Goal: Transaction & Acquisition: Purchase product/service

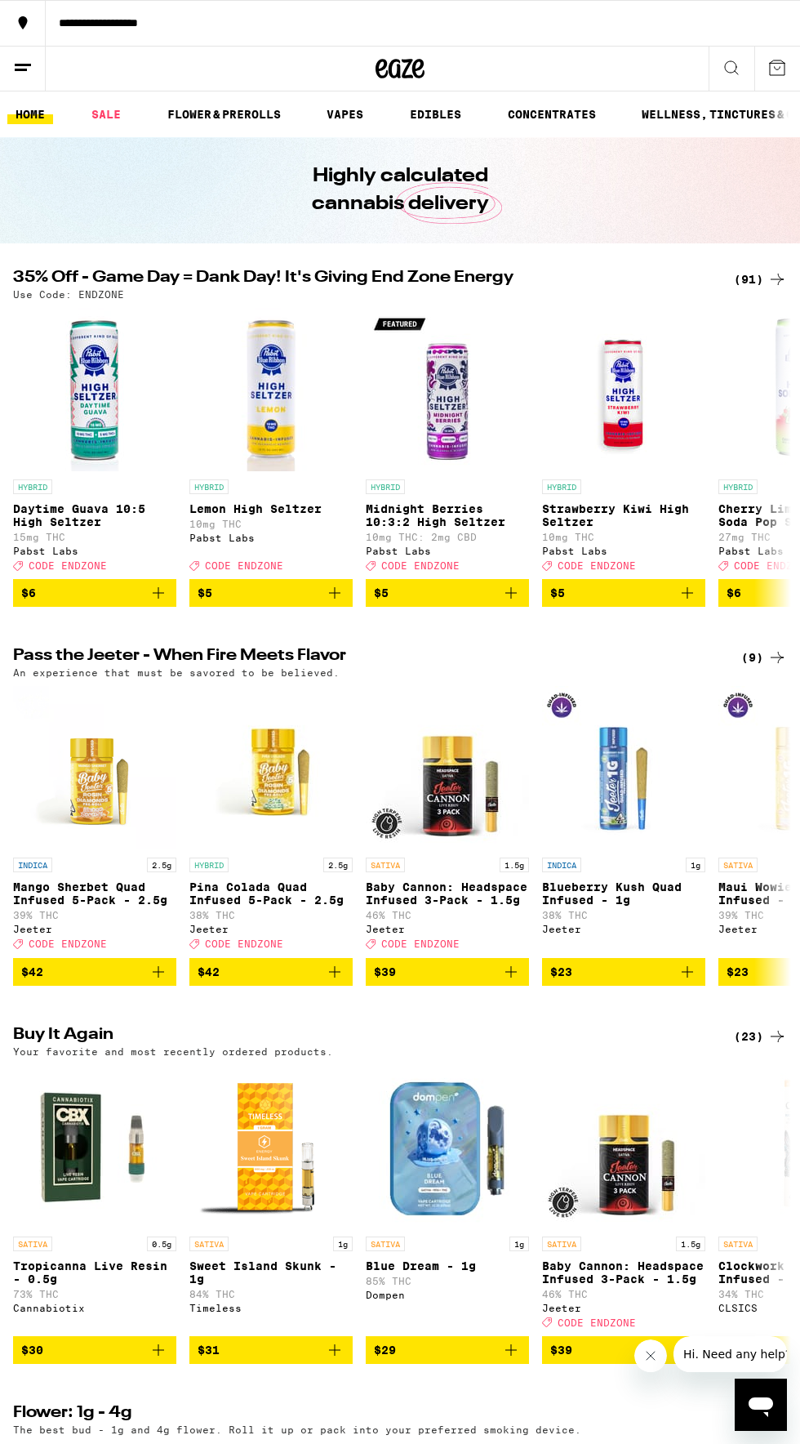
click at [746, 281] on div "(91)" at bounding box center [760, 279] width 53 height 20
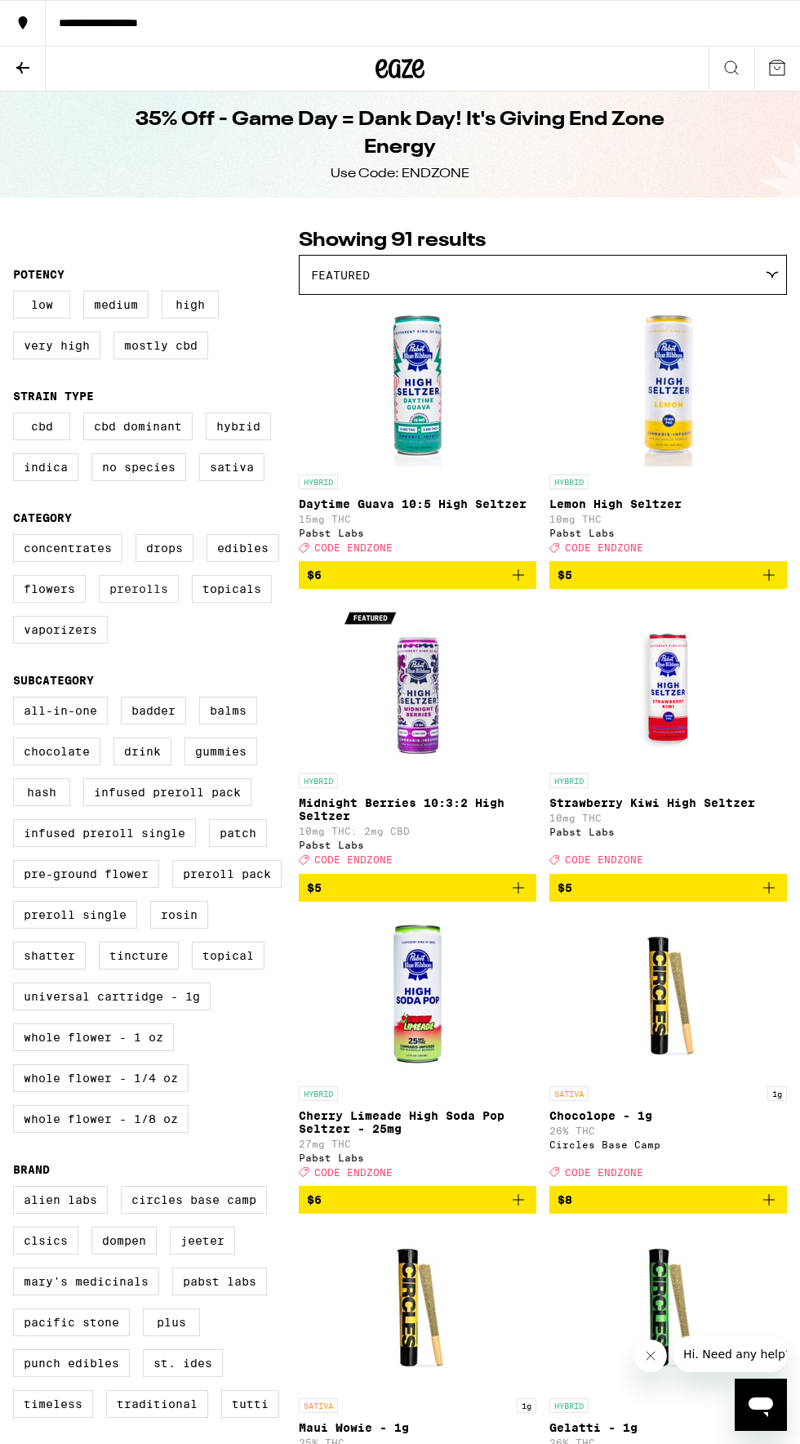
click at [128, 601] on label "Prerolls" at bounding box center [139, 589] width 80 height 28
click at [17, 537] on input "Prerolls" at bounding box center [16, 537] width 1 height 1
checkbox input "true"
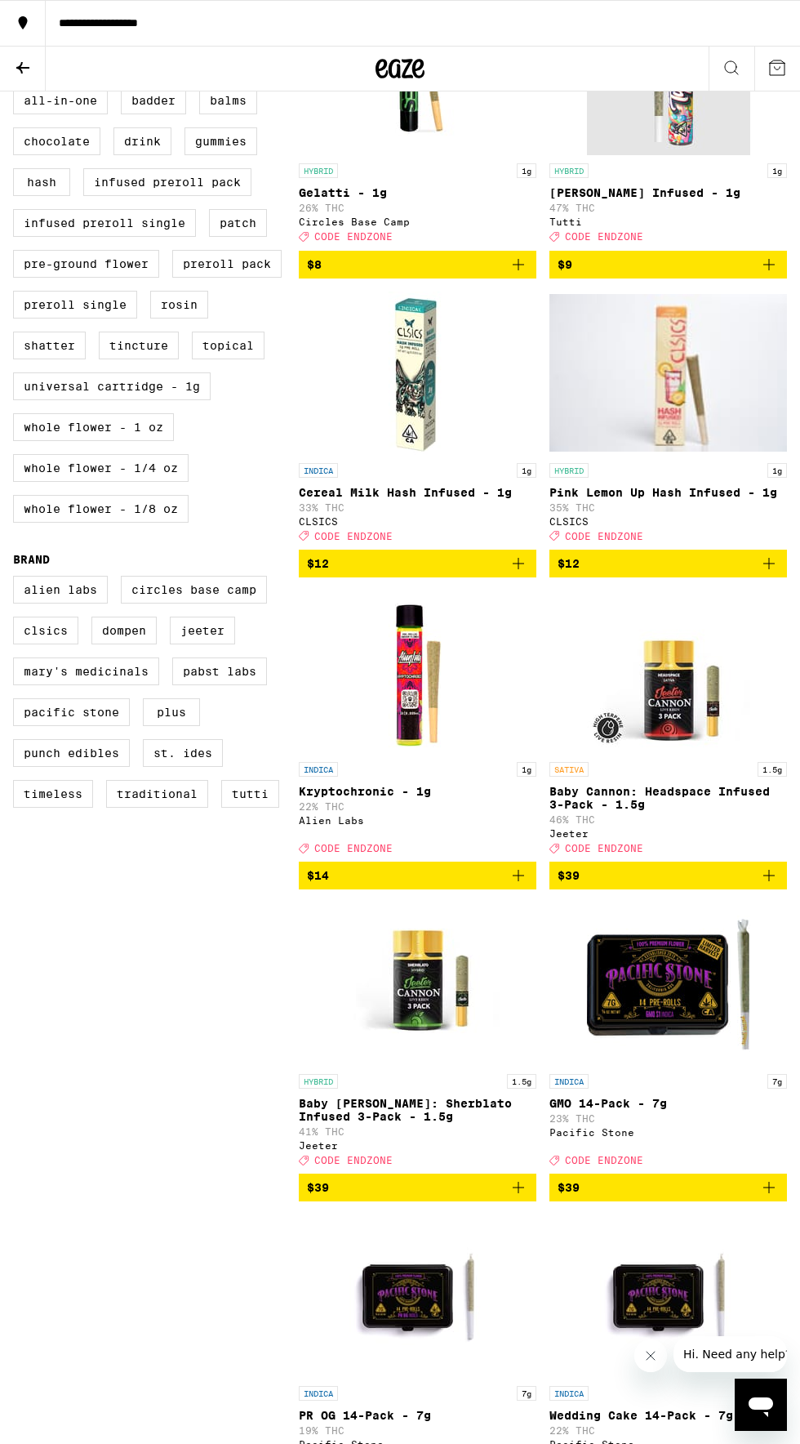
scroll to position [599, 0]
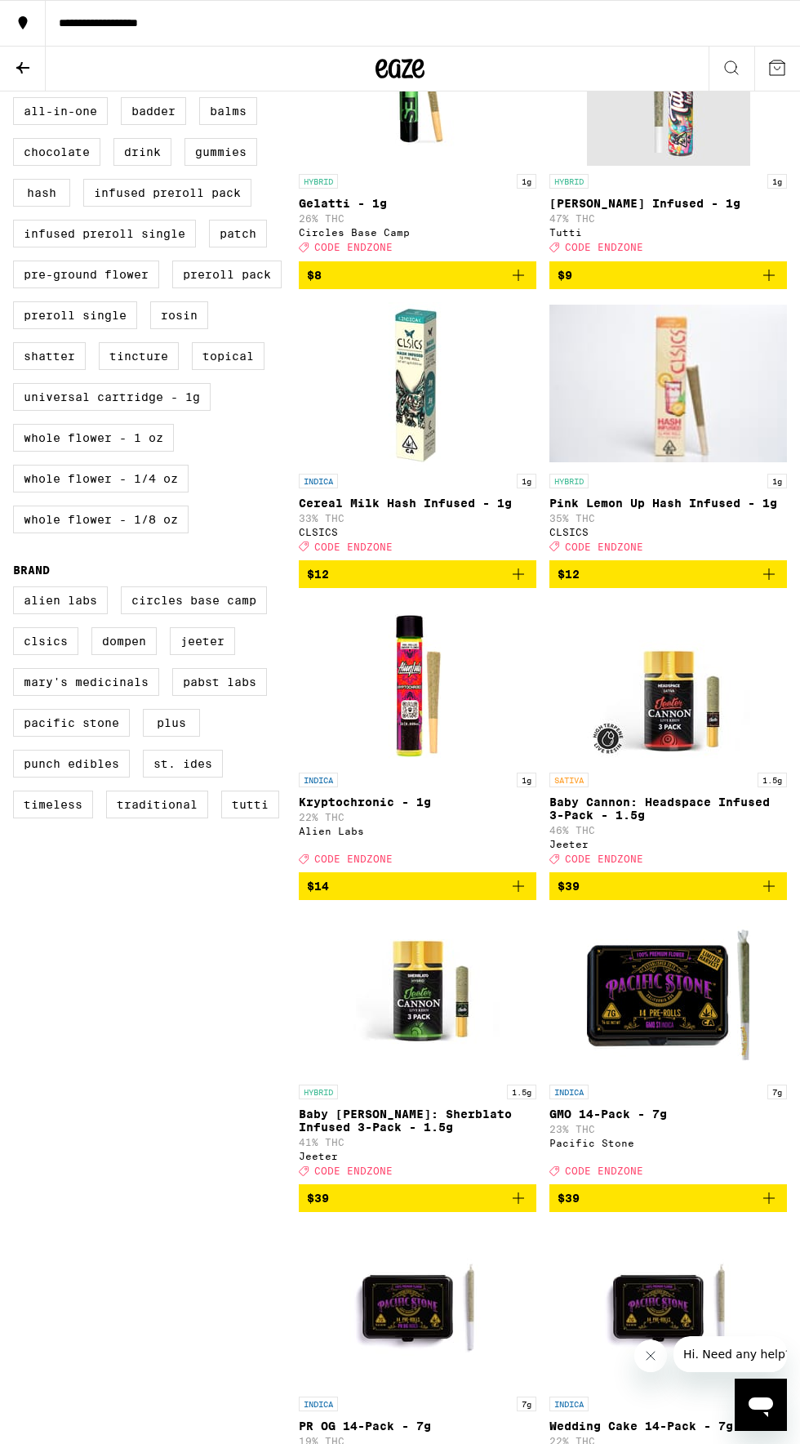
click at [749, 896] on span "$39" at bounding box center [668, 886] width 221 height 20
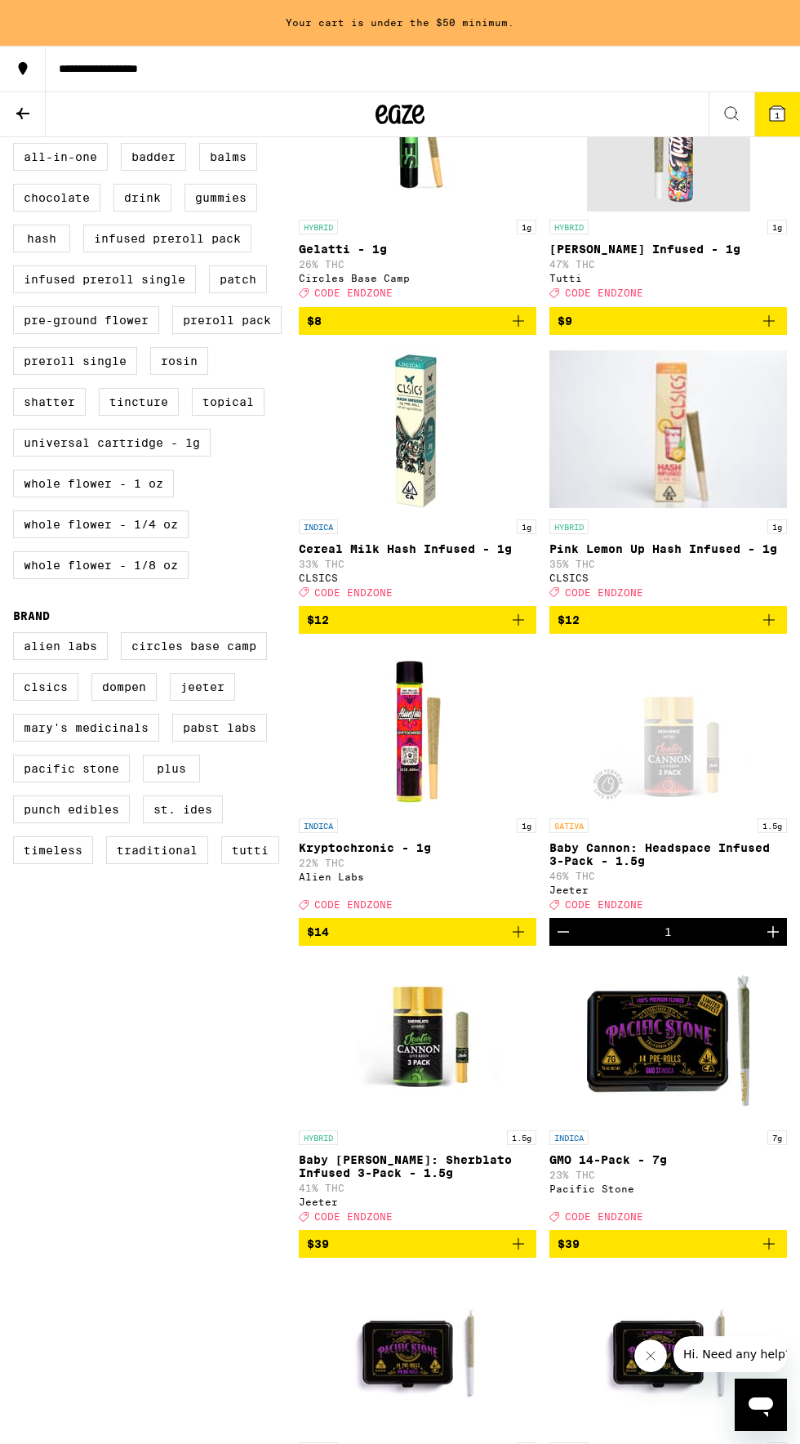
scroll to position [645, 0]
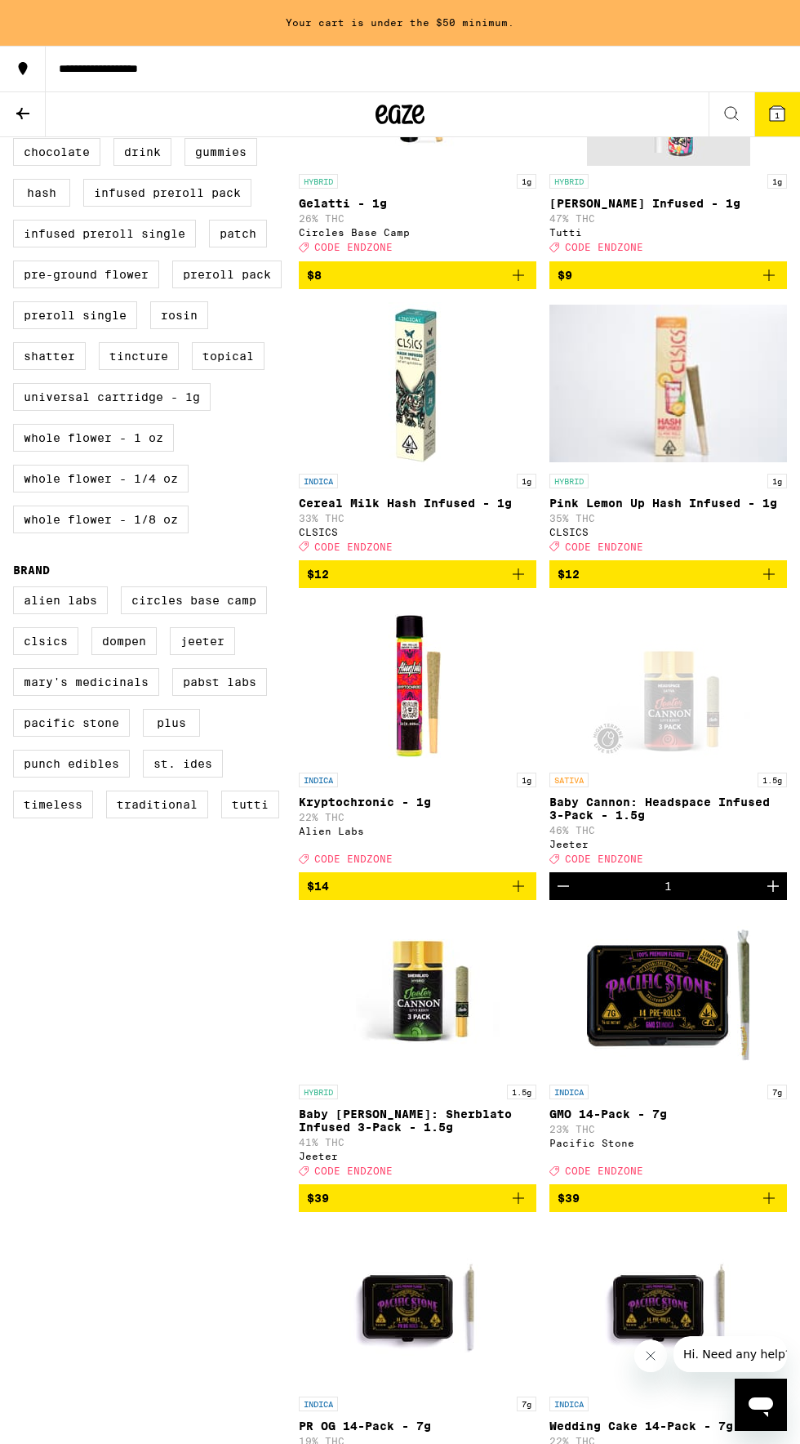
click at [735, 900] on div "1" at bounding box center [669, 886] width 238 height 28
click at [763, 900] on button "Increment" at bounding box center [773, 886] width 28 height 28
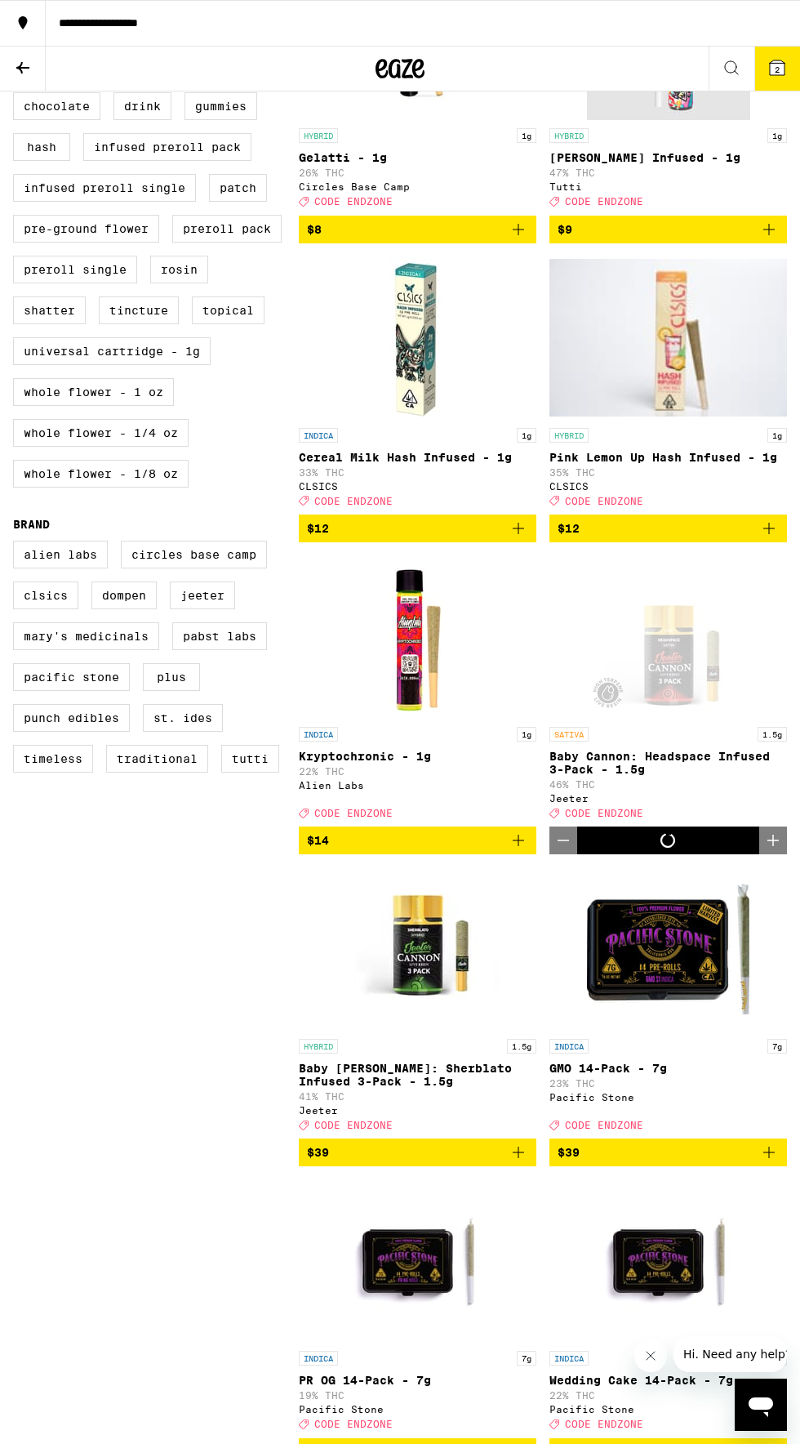
scroll to position [599, 0]
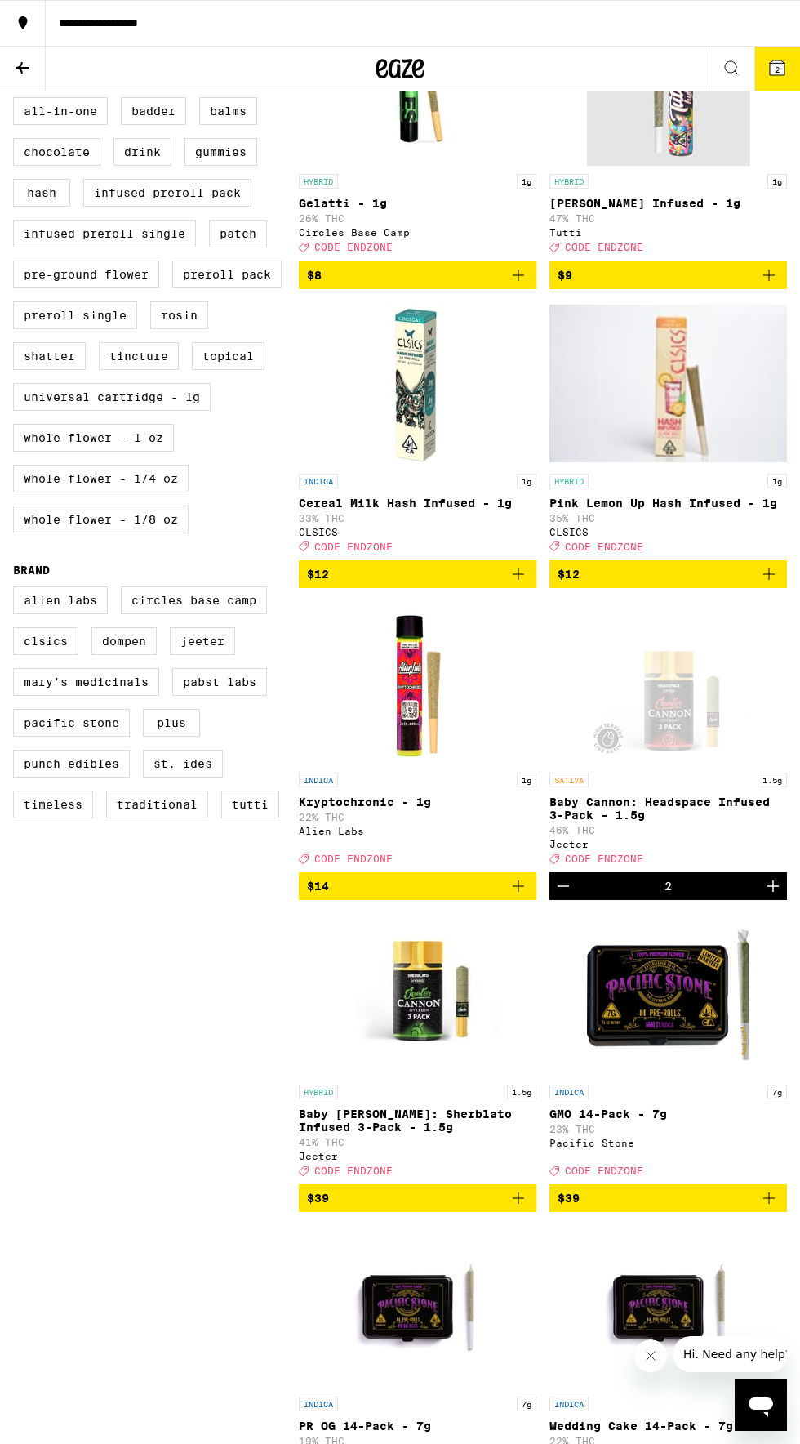
click at [761, 900] on button "Increment" at bounding box center [773, 886] width 28 height 28
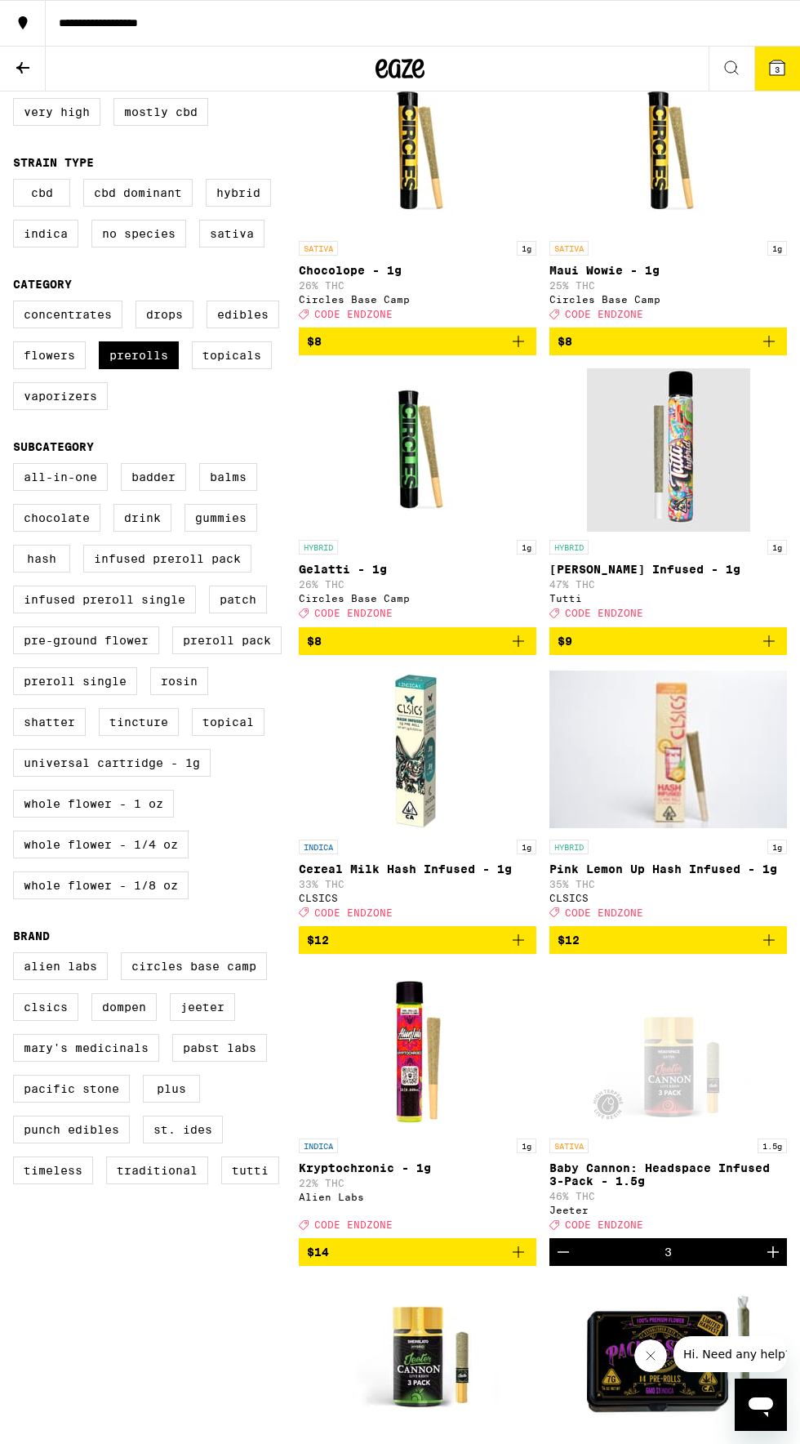
scroll to position [228, 0]
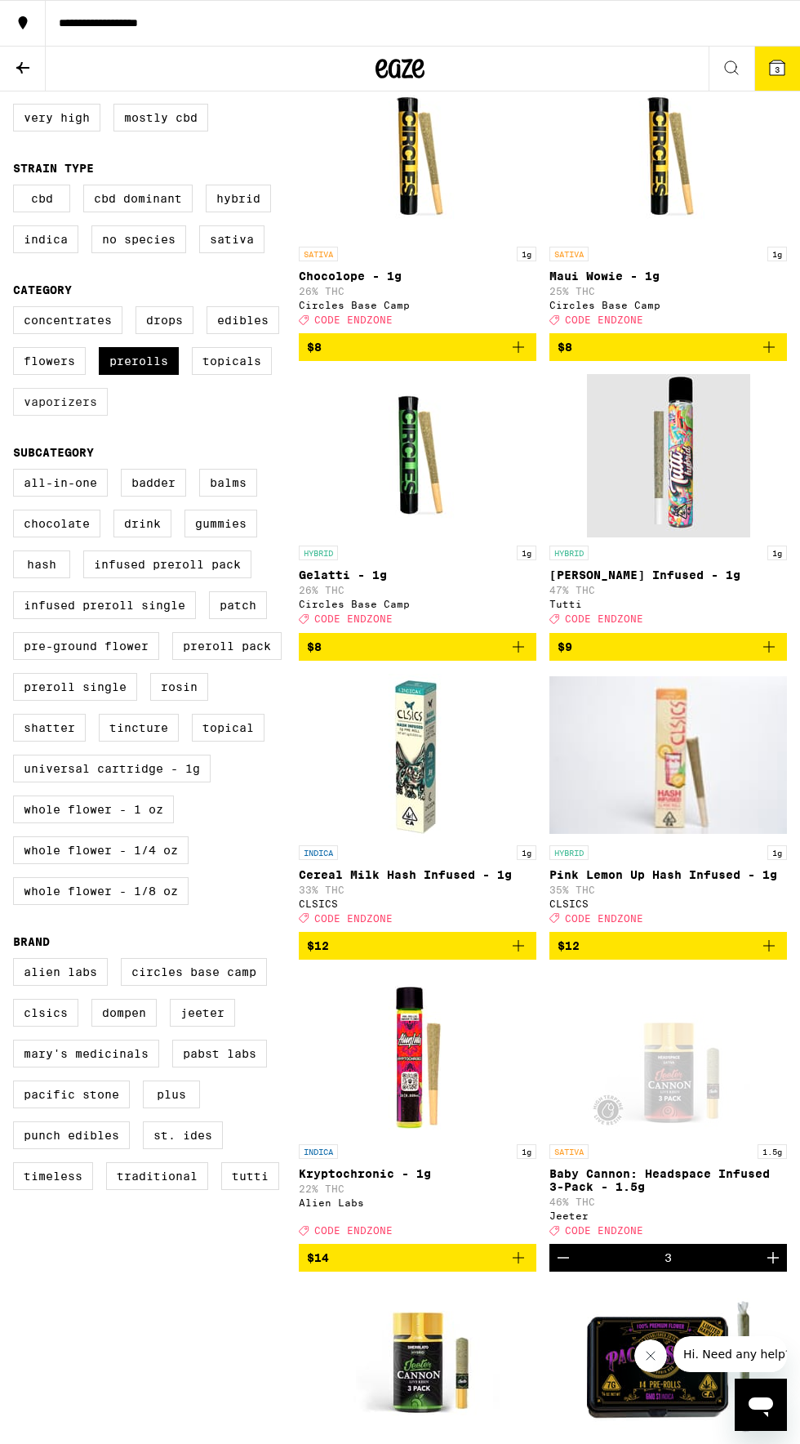
click at [51, 416] on label "Vaporizers" at bounding box center [60, 402] width 95 height 28
click at [17, 310] on input "Vaporizers" at bounding box center [16, 309] width 1 height 1
checkbox input "true"
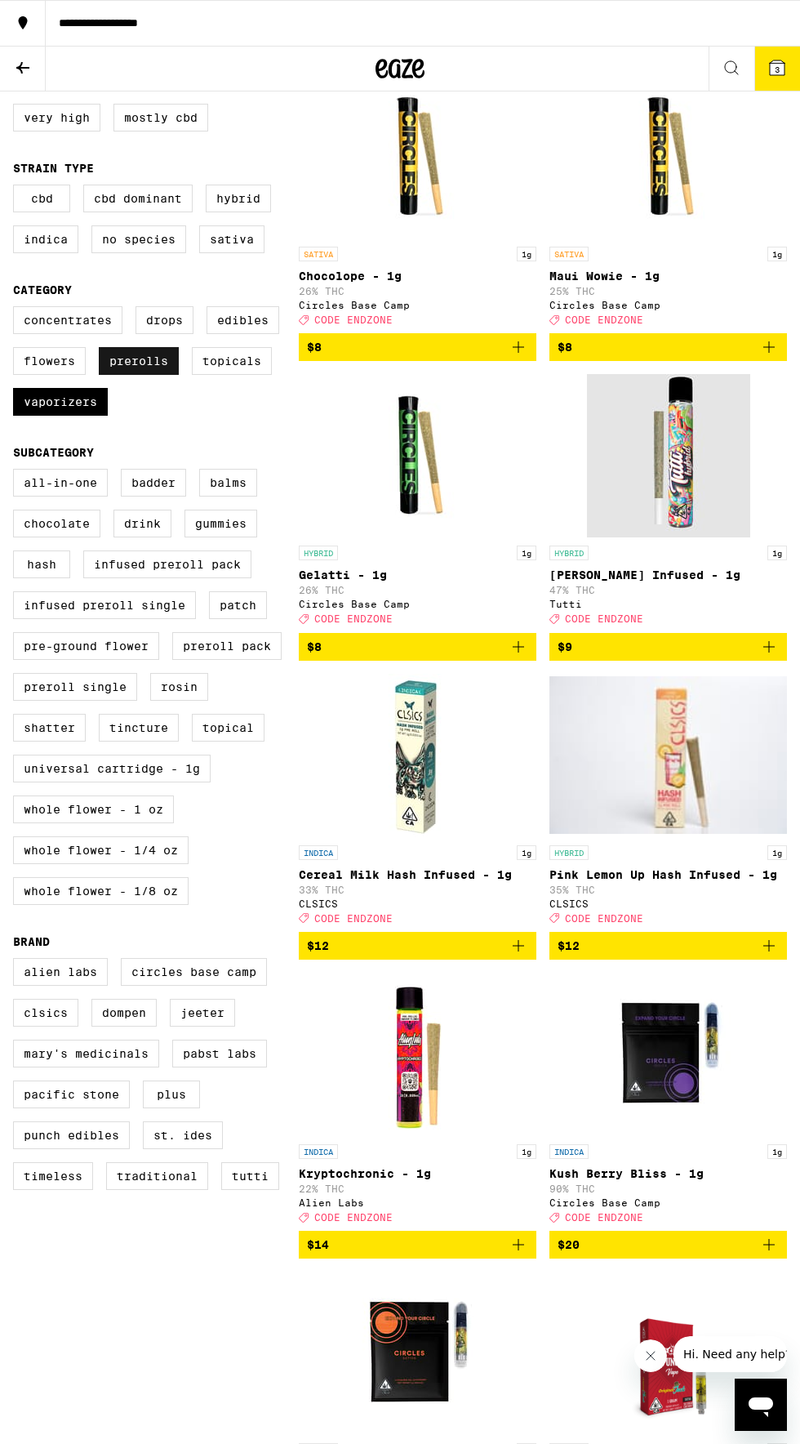
click at [129, 370] on label "Prerolls" at bounding box center [139, 361] width 80 height 28
click at [17, 310] on input "Prerolls" at bounding box center [16, 309] width 1 height 1
checkbox input "false"
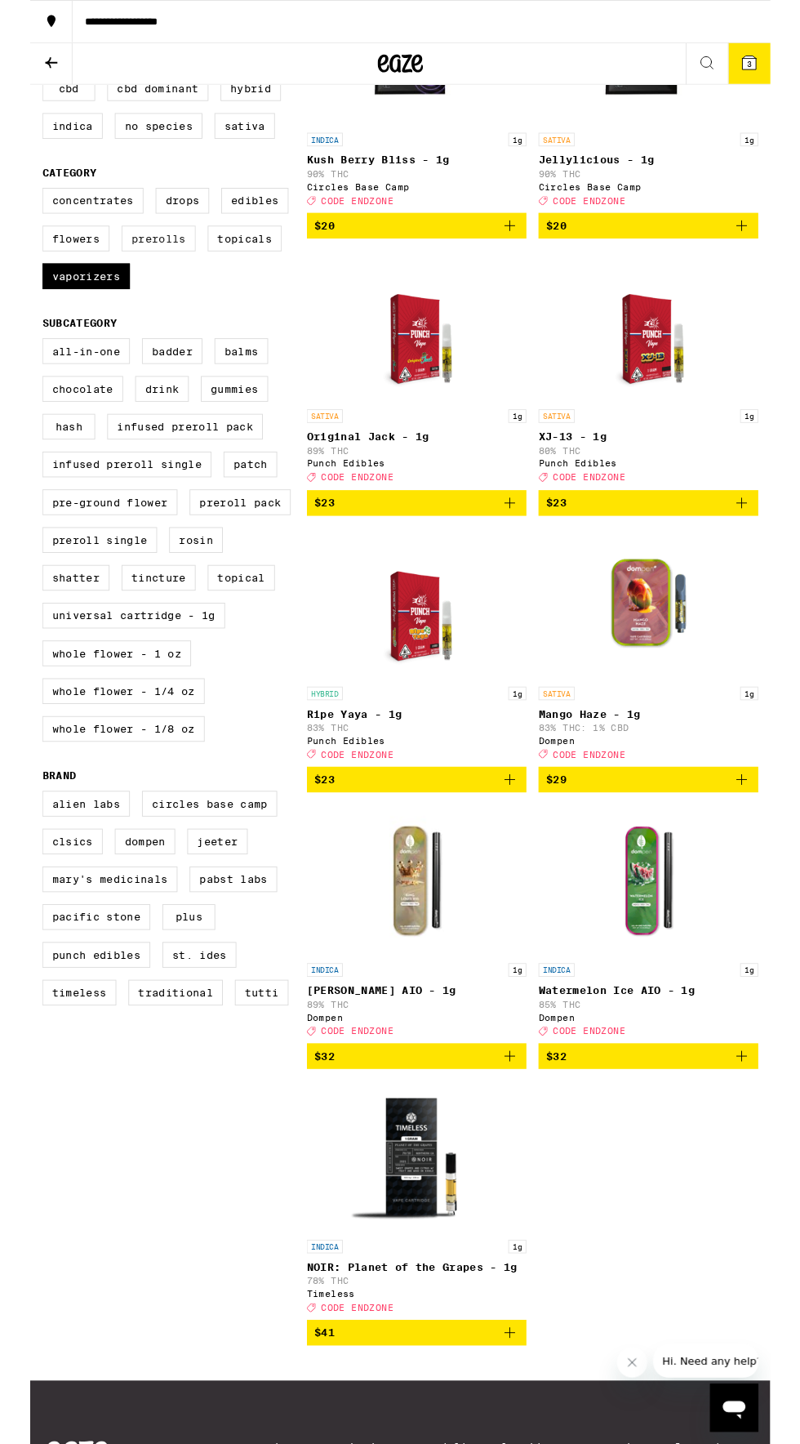
scroll to position [331, 0]
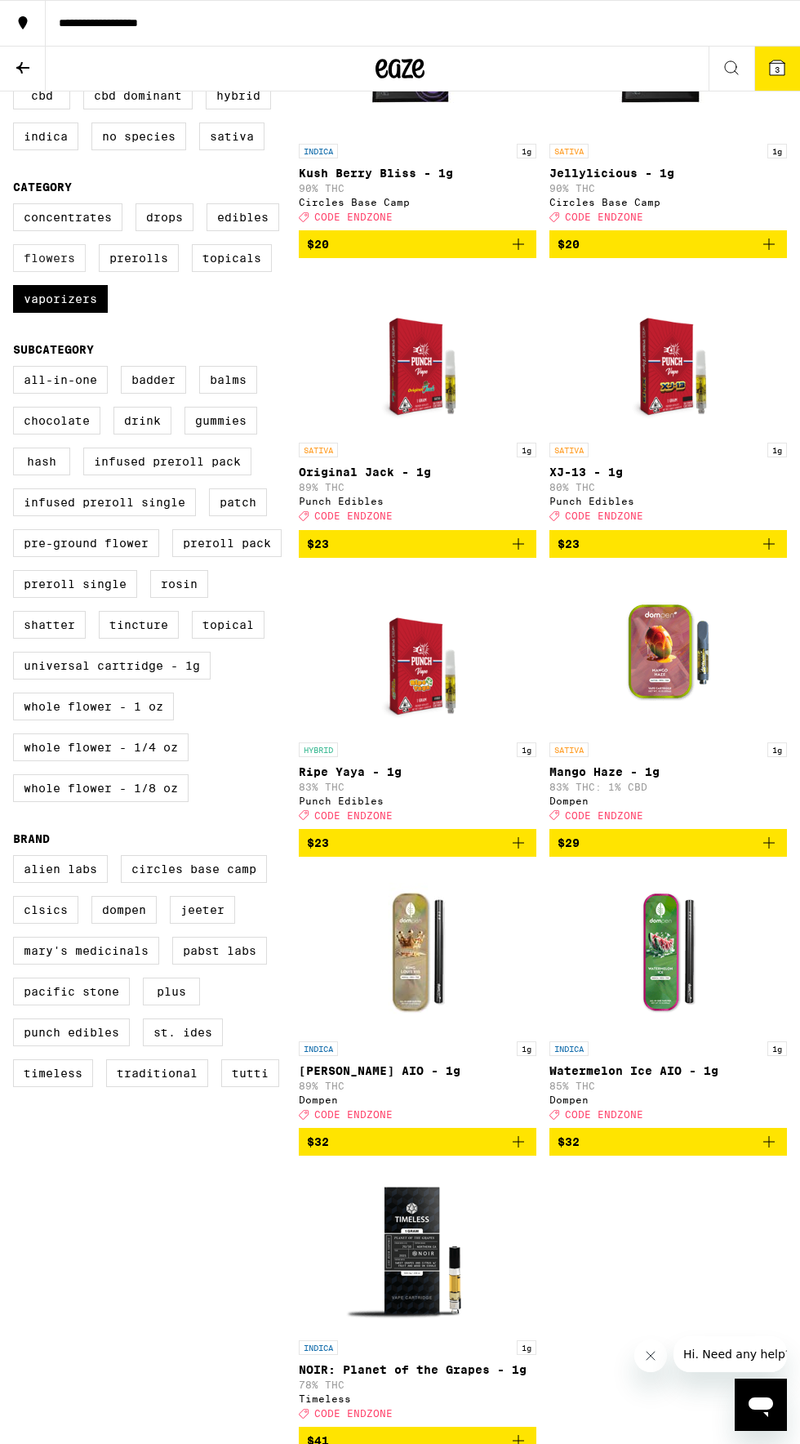
click at [56, 263] on label "Flowers" at bounding box center [49, 258] width 73 height 28
click at [17, 207] on input "Flowers" at bounding box center [16, 206] width 1 height 1
checkbox input "true"
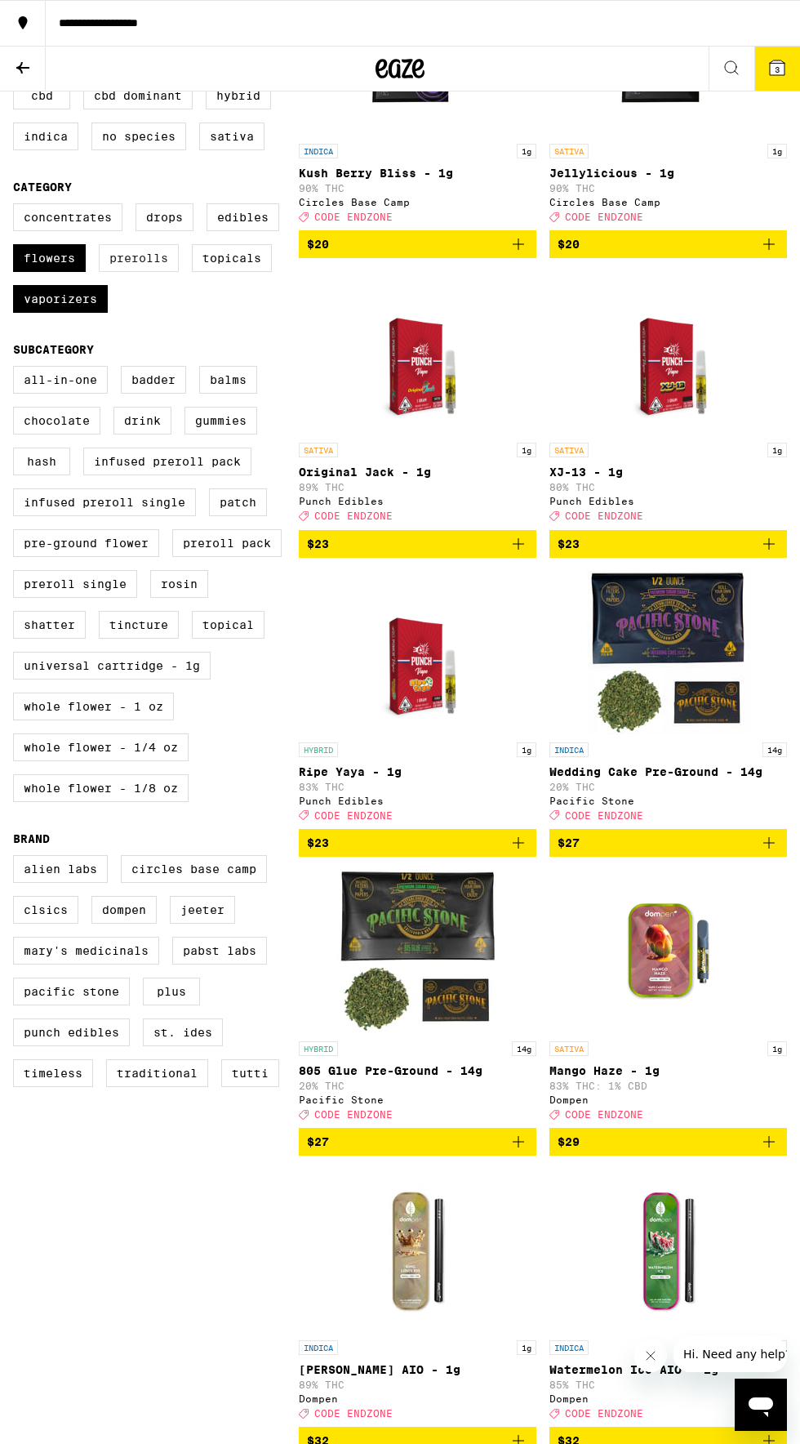
click at [139, 267] on label "Prerolls" at bounding box center [139, 258] width 80 height 28
click at [17, 207] on input "Prerolls" at bounding box center [16, 206] width 1 height 1
checkbox input "true"
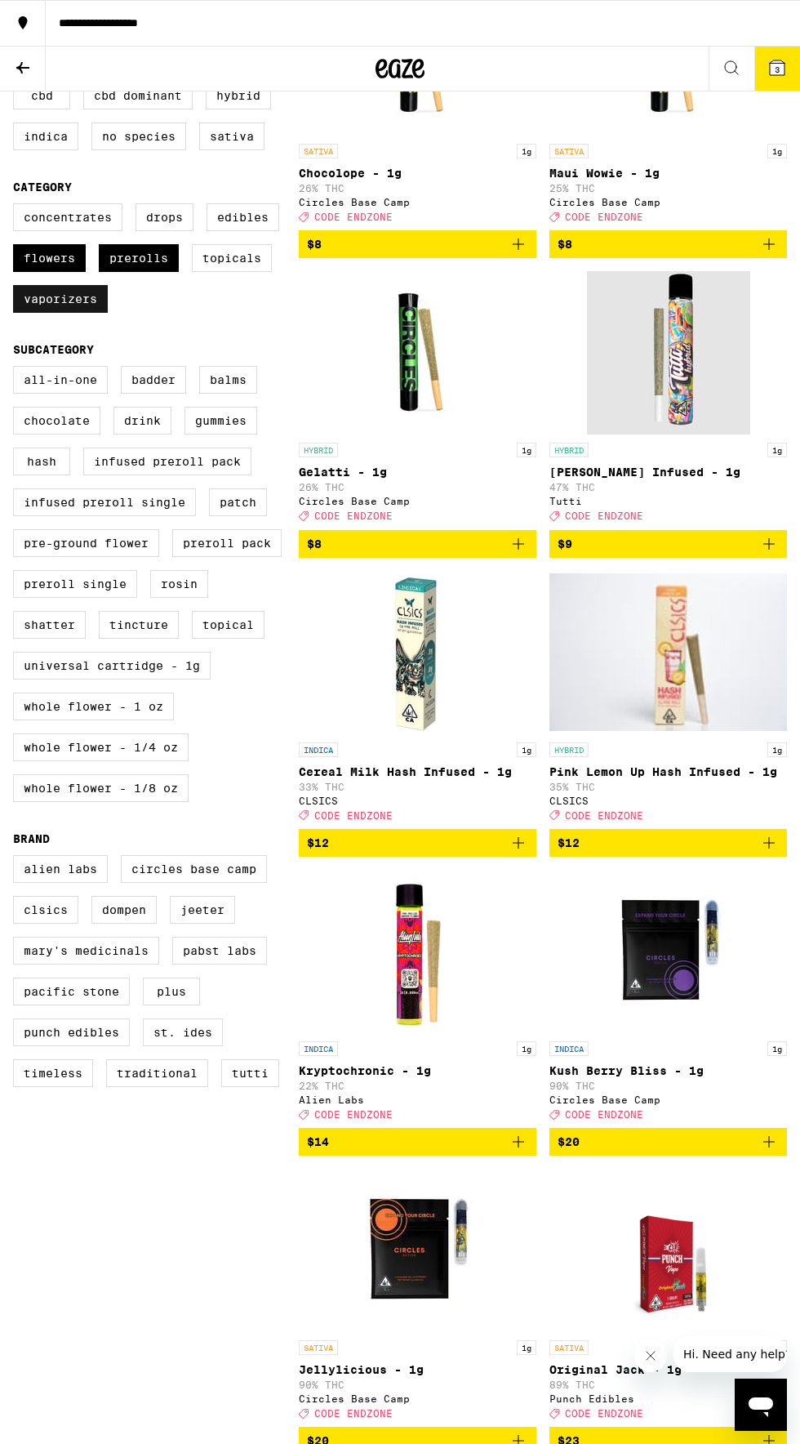
click at [55, 313] on label "Vaporizers" at bounding box center [60, 299] width 95 height 28
click at [17, 207] on input "Vaporizers" at bounding box center [16, 206] width 1 height 1
checkbox input "false"
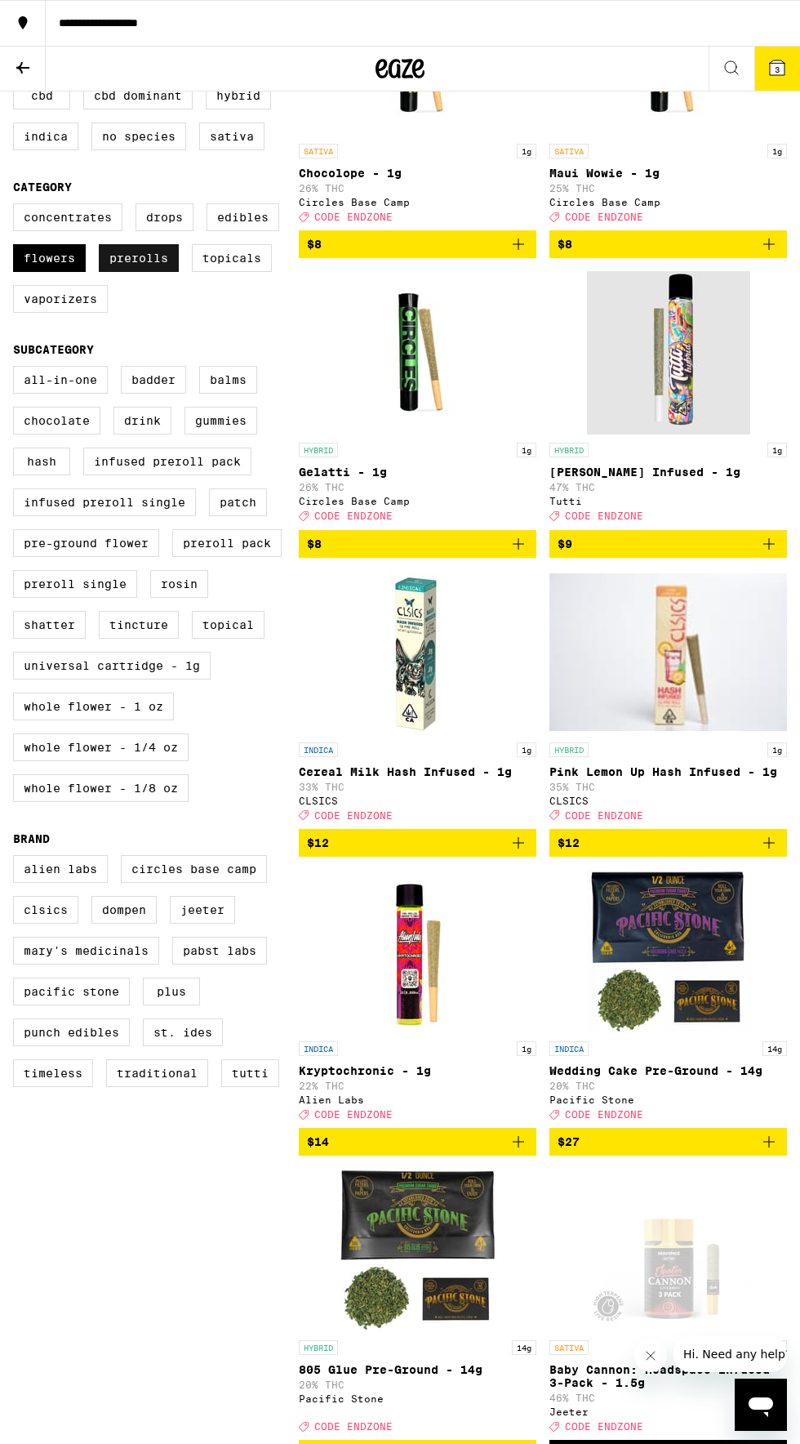
click at [145, 270] on label "Prerolls" at bounding box center [139, 258] width 80 height 28
click at [17, 207] on input "Prerolls" at bounding box center [16, 206] width 1 height 1
checkbox input "false"
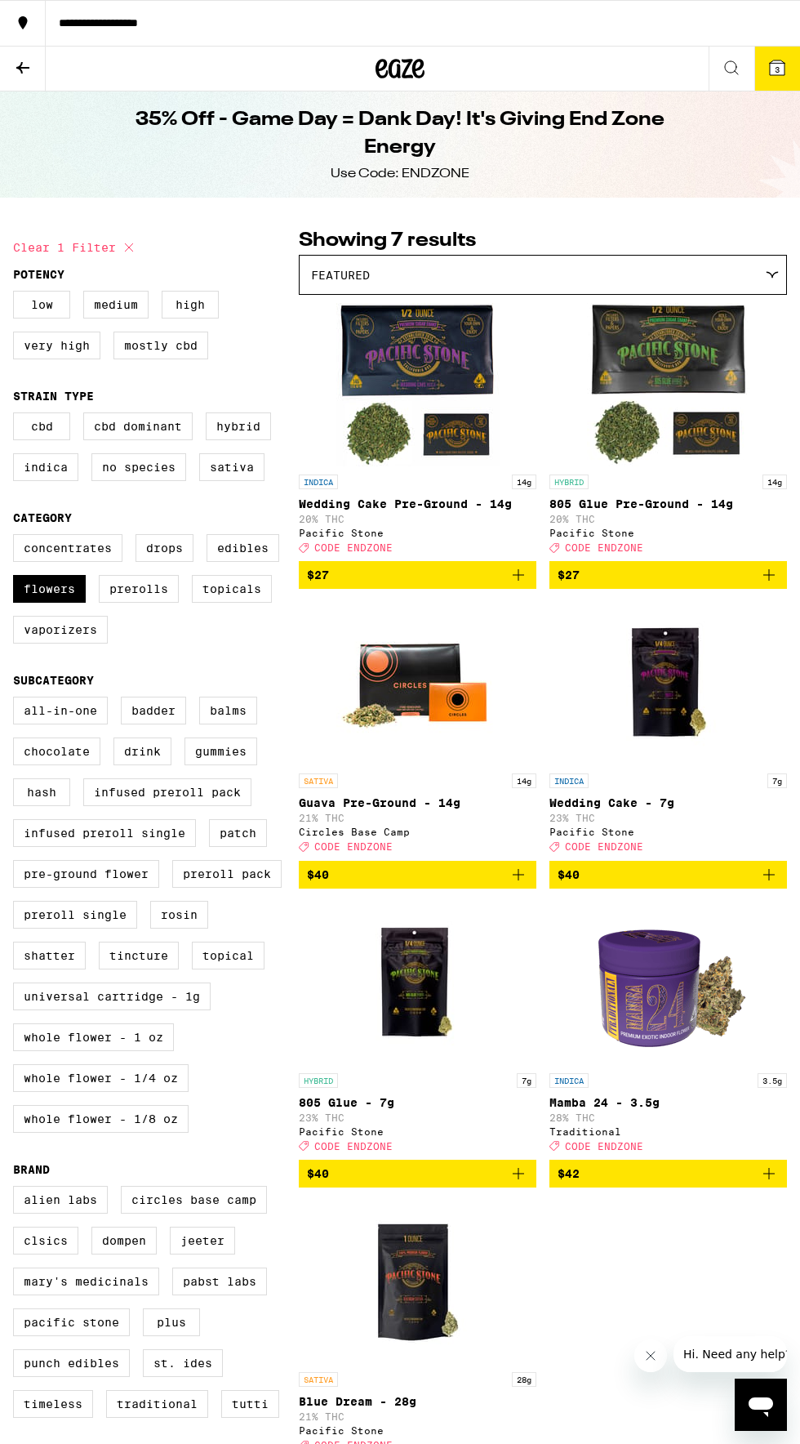
click at [777, 67] on span "3" at bounding box center [777, 70] width 5 height 10
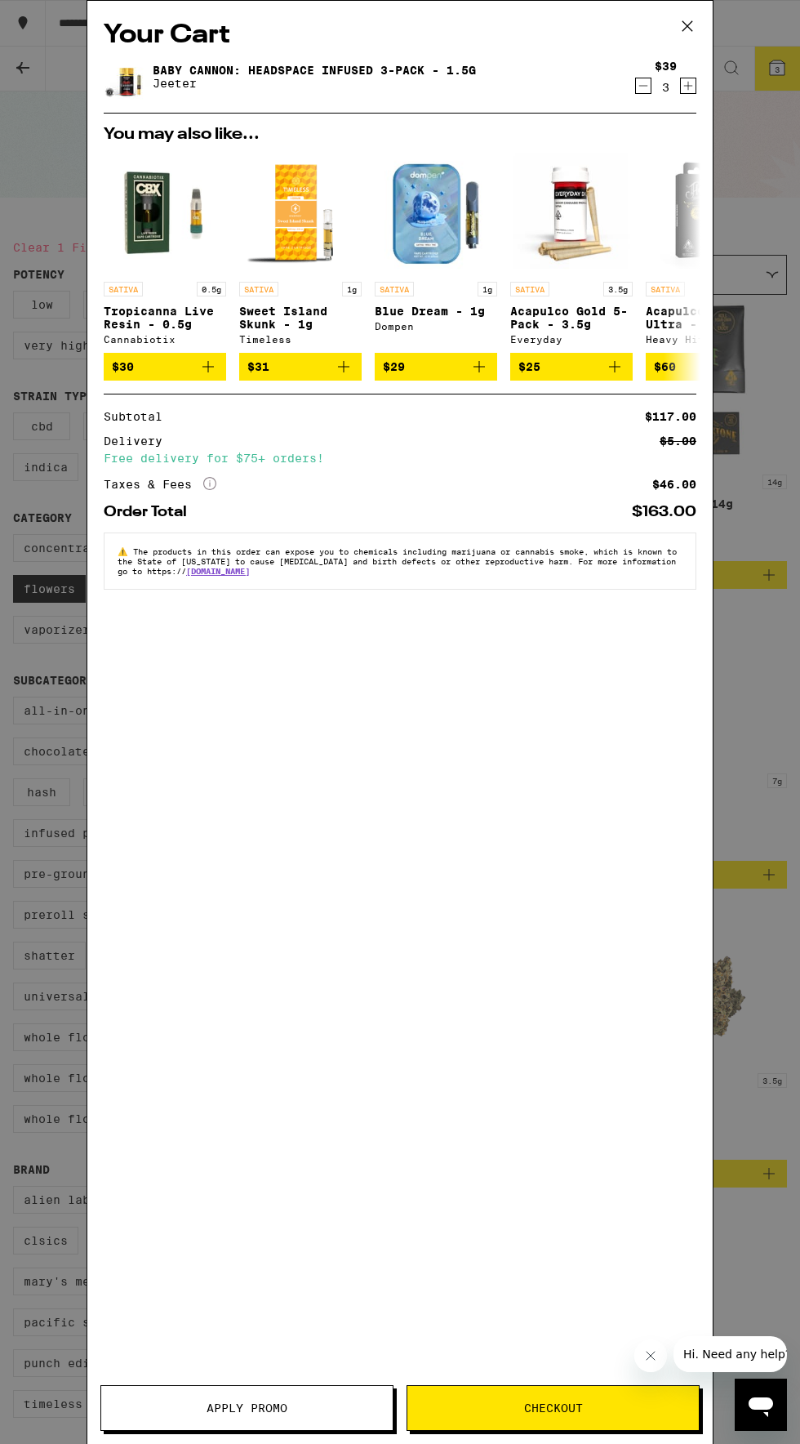
click at [231, 1402] on span "Apply Promo" at bounding box center [247, 1407] width 81 height 11
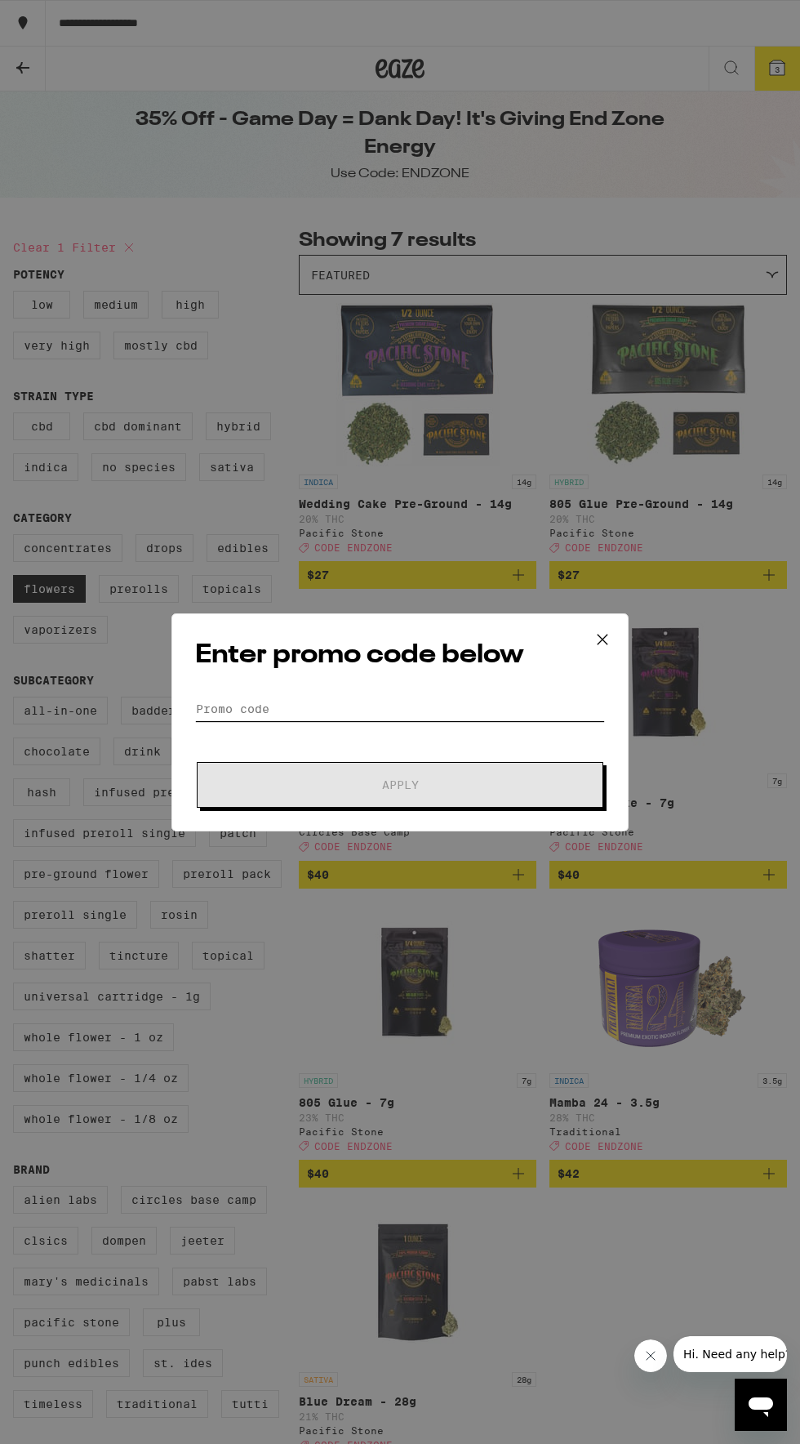
click at [264, 710] on input "Promo Code" at bounding box center [400, 709] width 410 height 24
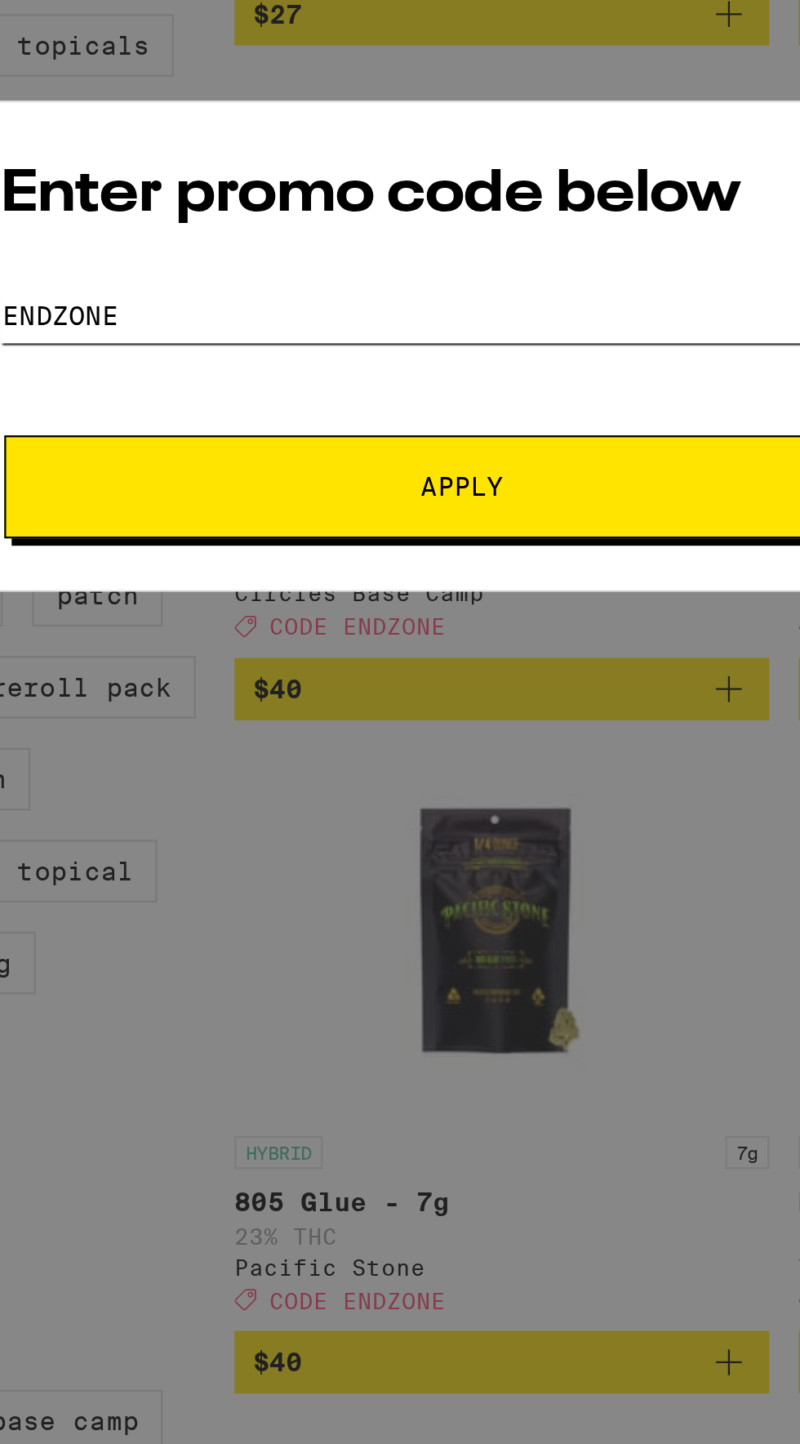
type input "Endzone"
click at [259, 766] on button "Apply" at bounding box center [400, 785] width 407 height 46
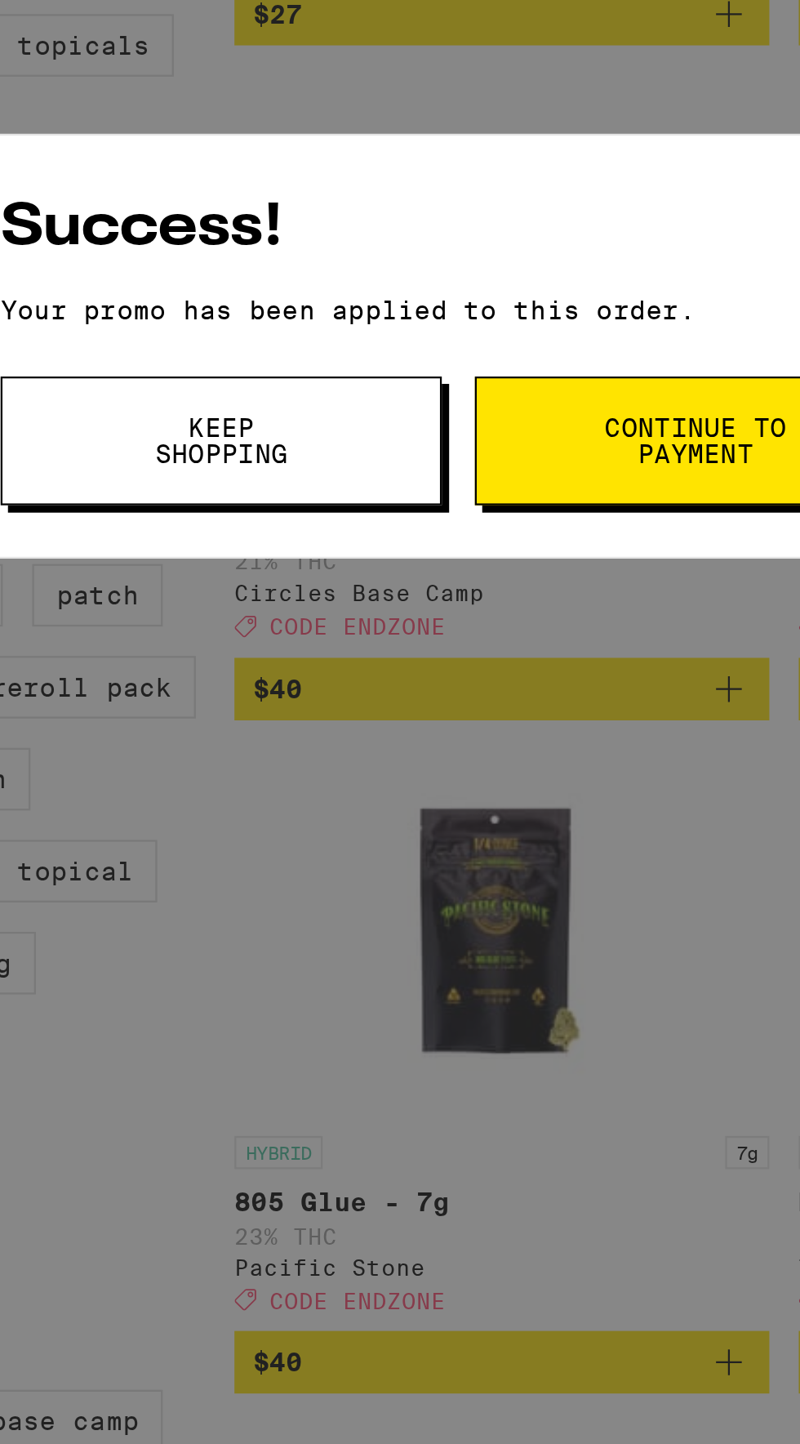
click at [449, 768] on button "Continue to payment" at bounding box center [504, 764] width 196 height 57
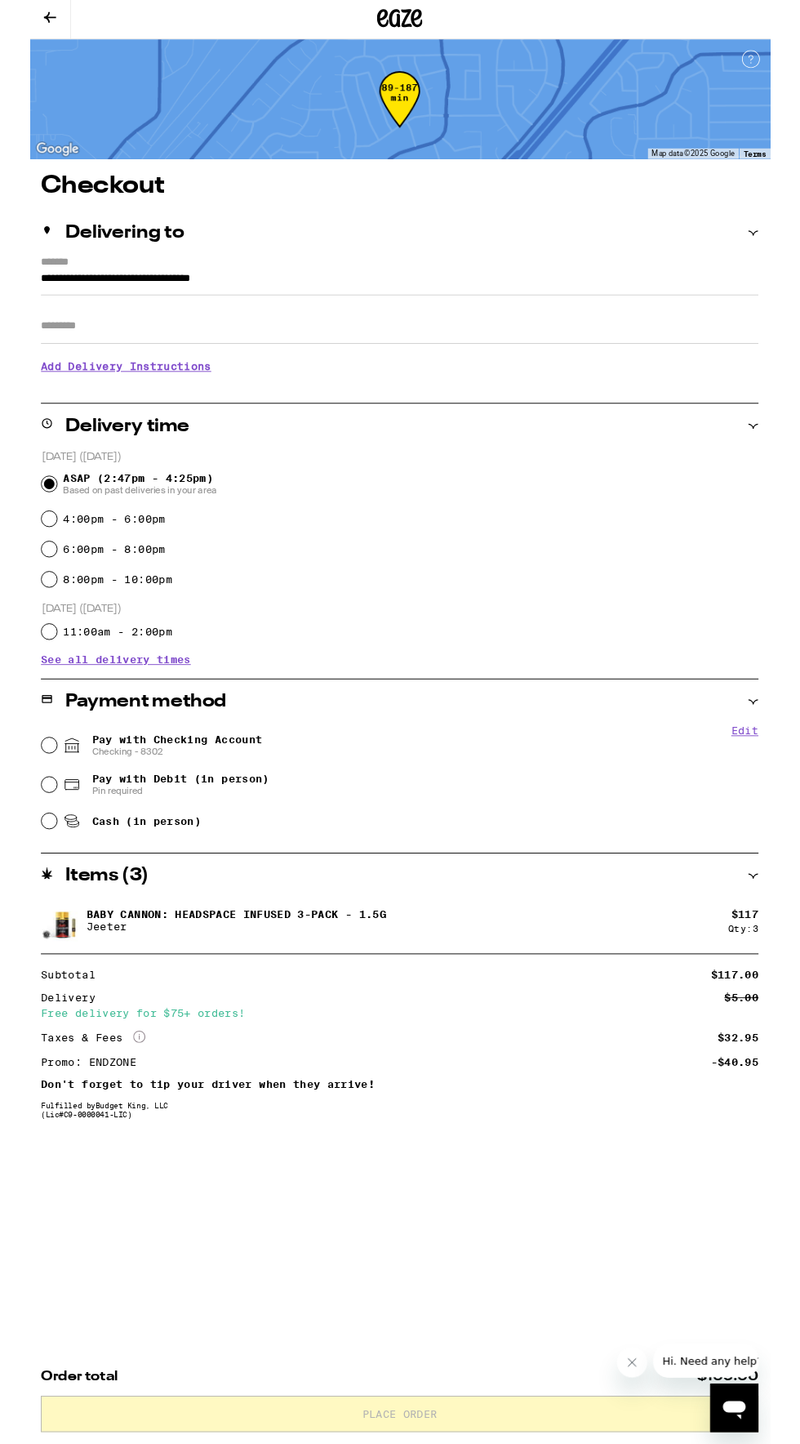
click at [626, 1366] on icon "Close message from company" at bounding box center [632, 1362] width 13 height 13
